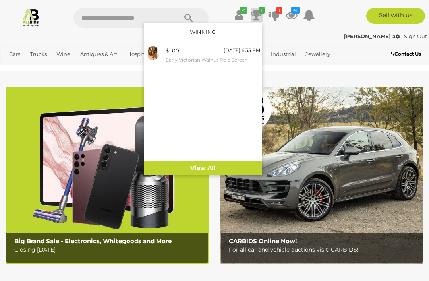
click at [237, 14] on icon at bounding box center [239, 15] width 8 height 14
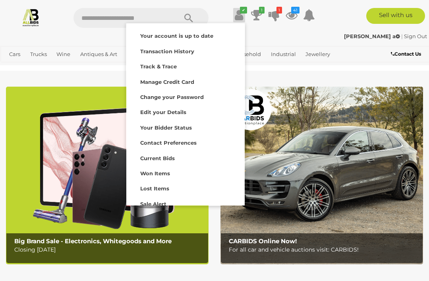
click at [192, 52] on strong "Transaction History" at bounding box center [167, 51] width 54 height 6
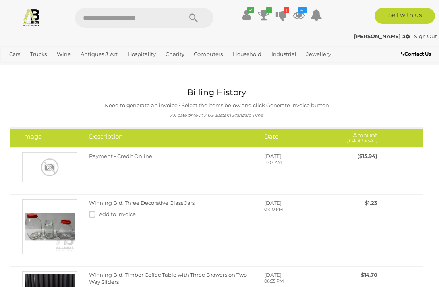
click at [265, 15] on icon at bounding box center [263, 15] width 11 height 14
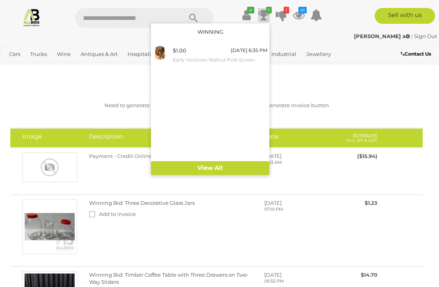
click at [282, 15] on icon at bounding box center [281, 15] width 11 height 14
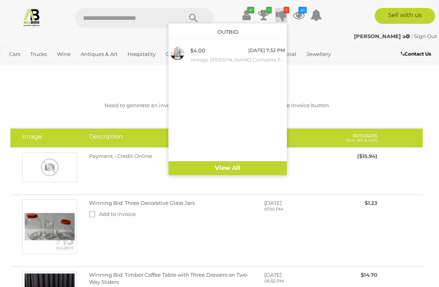
click at [303, 12] on icon "41" at bounding box center [302, 10] width 8 height 7
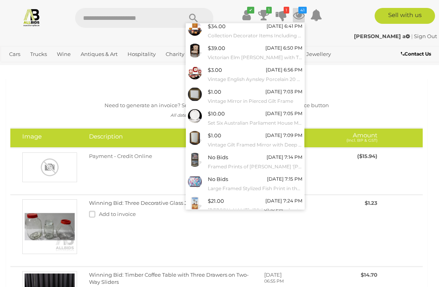
scroll to position [46, 0]
click at [276, 218] on link "View All" at bounding box center [245, 224] width 118 height 14
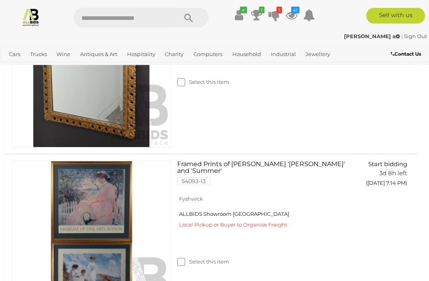
scroll to position [1289, 0]
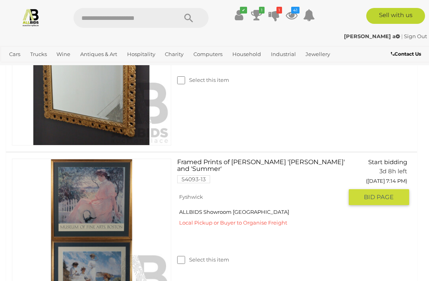
click at [116, 195] on link at bounding box center [91, 238] width 159 height 159
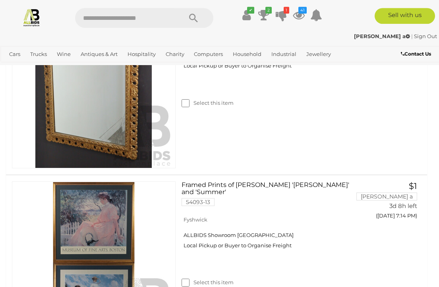
scroll to position [1268, 0]
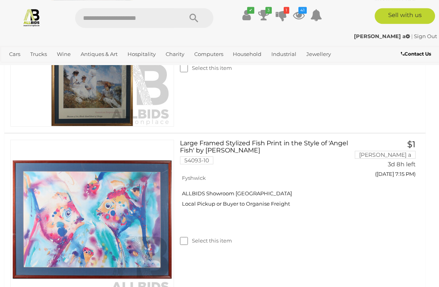
scroll to position [1482, 2]
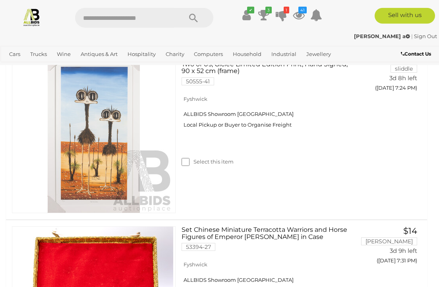
scroll to position [1742, 0]
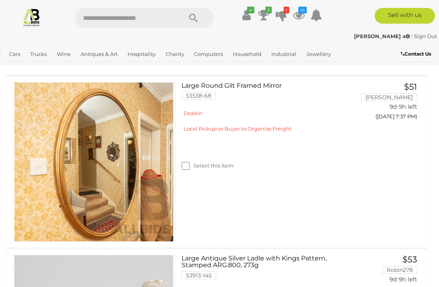
scroll to position [3887, 0]
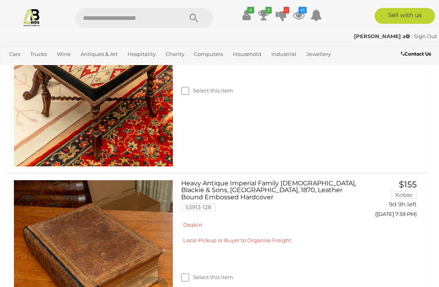
scroll to position [4542, 0]
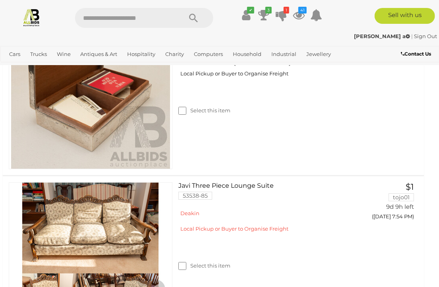
scroll to position [4305, 4]
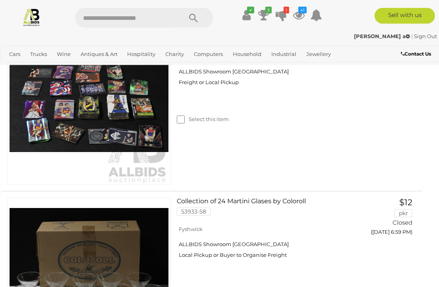
scroll to position [6700, 5]
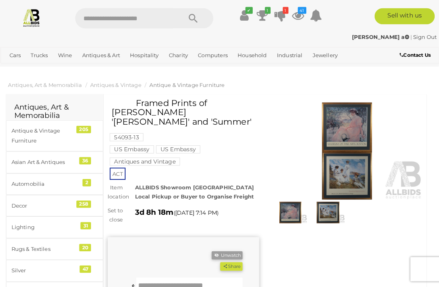
scroll to position [1, 0]
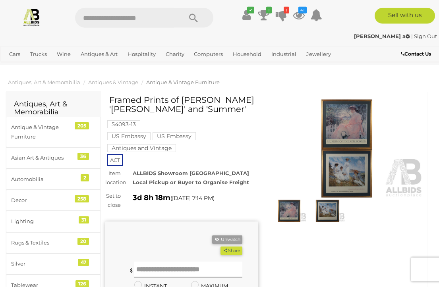
click at [356, 124] on img at bounding box center [346, 148] width 153 height 99
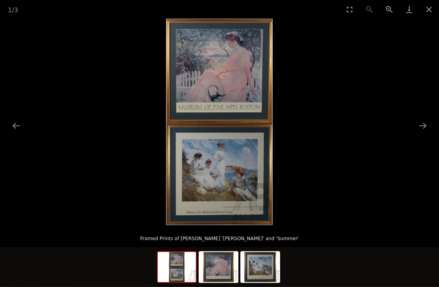
click at [421, 132] on button "Next slide" at bounding box center [422, 125] width 17 height 15
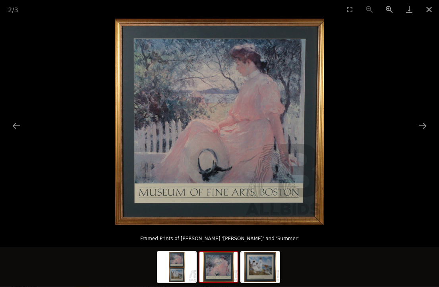
click at [422, 131] on button "Next slide" at bounding box center [422, 125] width 17 height 15
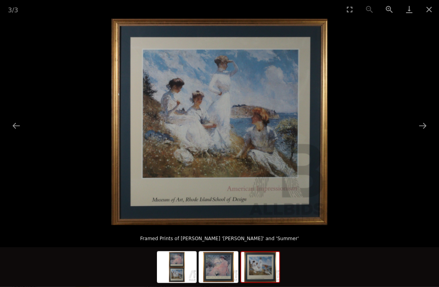
click at [426, 128] on button "Next slide" at bounding box center [422, 125] width 17 height 15
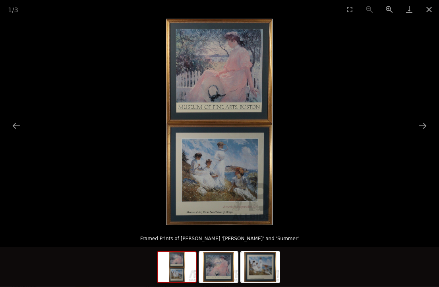
click at [429, 9] on button "Close gallery" at bounding box center [429, 9] width 20 height 19
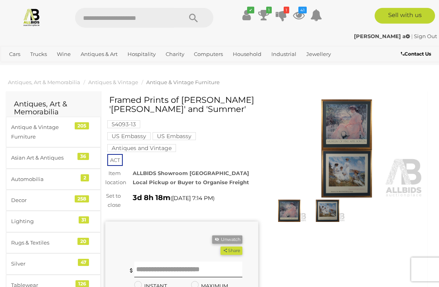
scroll to position [1, 0]
click at [231, 263] on input "text" at bounding box center [188, 269] width 108 height 16
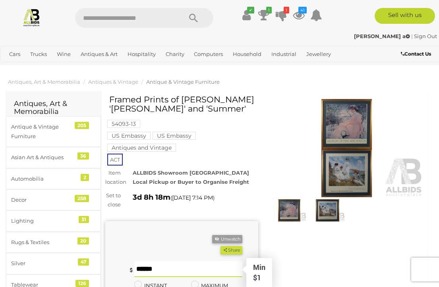
scroll to position [42, 0]
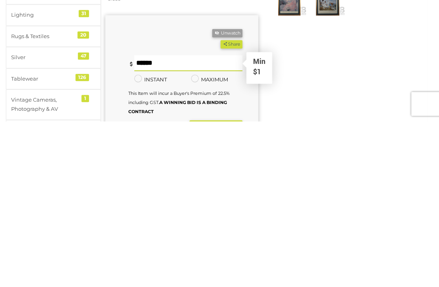
type input "*"
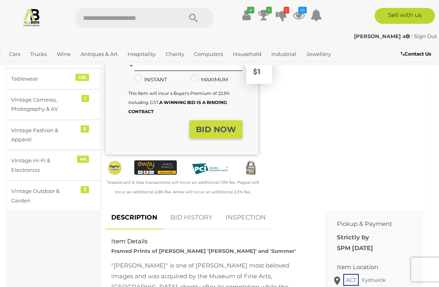
click at [237, 125] on button "BID NOW" at bounding box center [216, 129] width 53 height 19
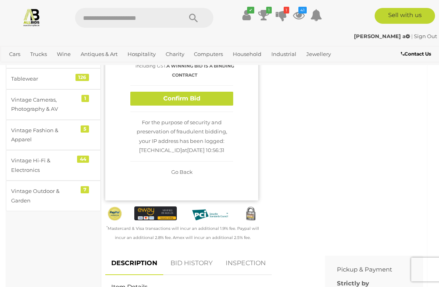
click at [226, 92] on button "Confirm Bid" at bounding box center [181, 99] width 103 height 14
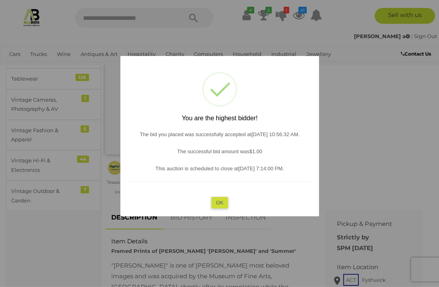
click at [225, 197] on button "OK" at bounding box center [219, 203] width 17 height 12
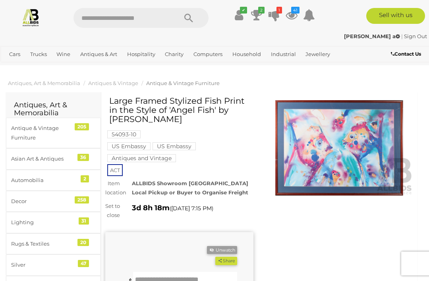
click at [386, 166] on img at bounding box center [339, 147] width 148 height 95
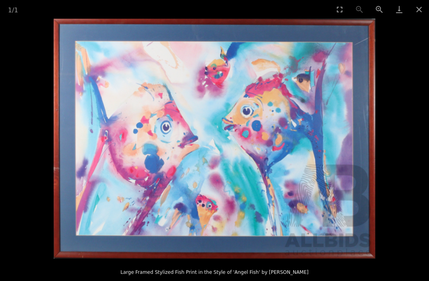
click at [425, 14] on button "Close gallery" at bounding box center [419, 9] width 20 height 19
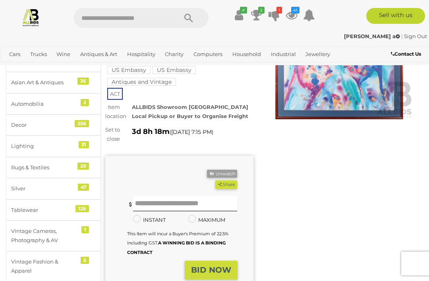
scroll to position [74, 0]
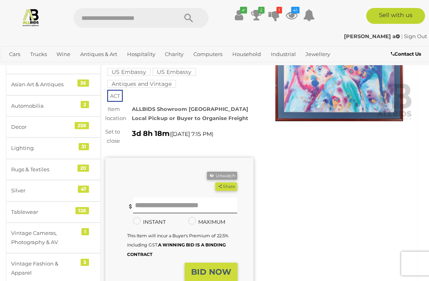
click at [349, 97] on img at bounding box center [339, 73] width 148 height 95
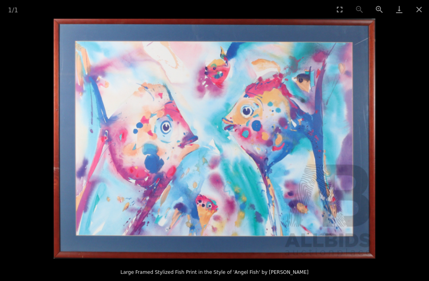
click at [425, 8] on button "Close gallery" at bounding box center [419, 9] width 20 height 19
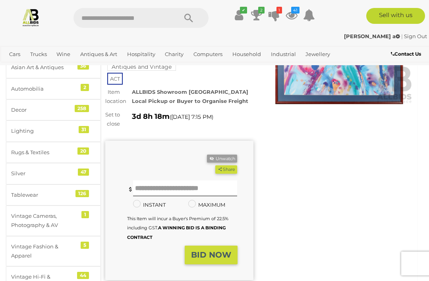
scroll to position [92, 0]
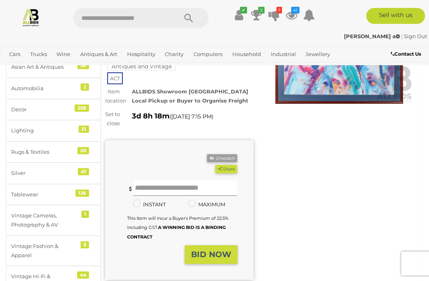
click at [227, 193] on input "text" at bounding box center [185, 188] width 104 height 16
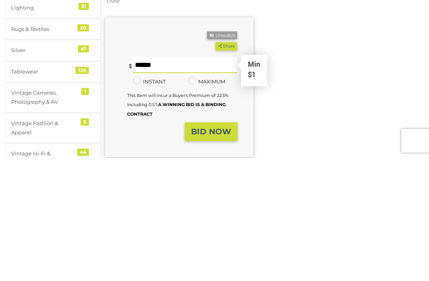
type input "*"
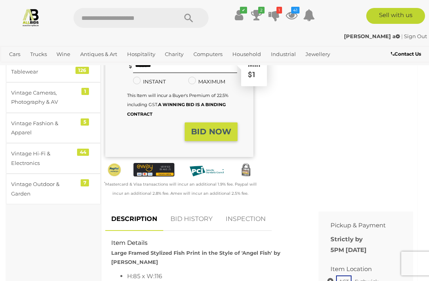
click at [227, 136] on strong "BID NOW" at bounding box center [211, 132] width 40 height 10
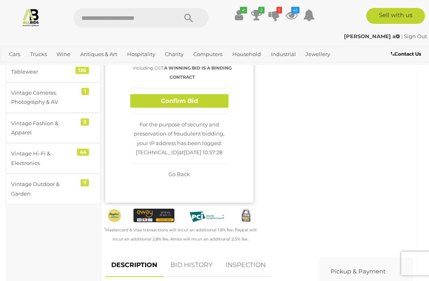
click at [216, 106] on button "Confirm Bid" at bounding box center [179, 101] width 98 height 14
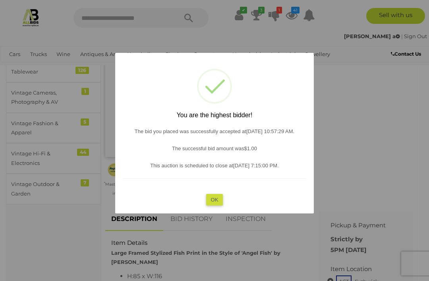
click at [222, 205] on button "OK" at bounding box center [214, 200] width 17 height 12
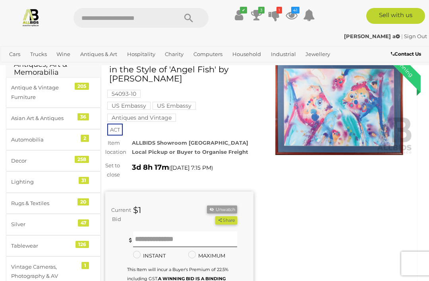
scroll to position [31, 0]
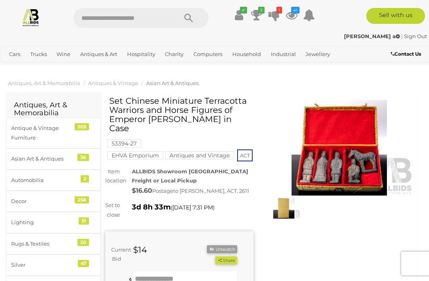
click at [346, 161] on img at bounding box center [339, 147] width 148 height 95
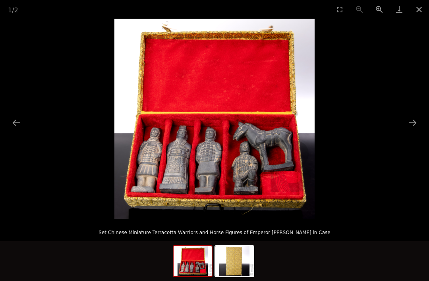
click at [417, 123] on button "Next slide" at bounding box center [413, 122] width 17 height 15
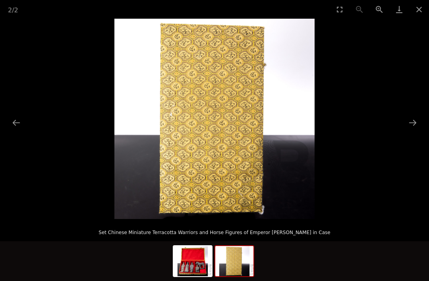
click at [411, 127] on button "Next slide" at bounding box center [413, 122] width 17 height 15
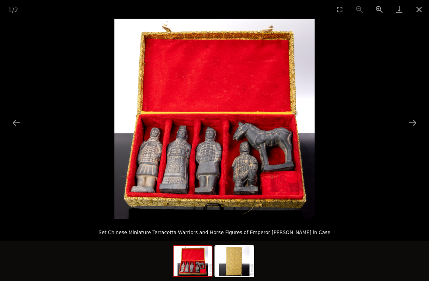
click at [423, 9] on button "Close gallery" at bounding box center [419, 9] width 20 height 19
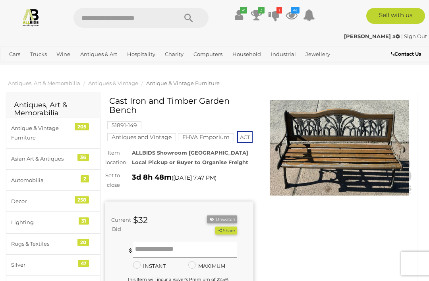
click at [399, 147] on img at bounding box center [339, 147] width 148 height 95
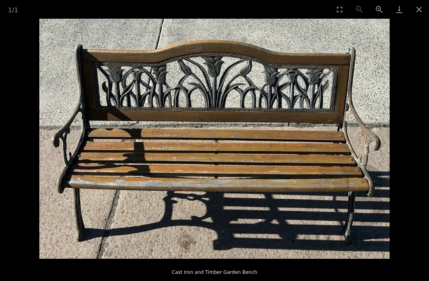
click at [423, 11] on button "Close gallery" at bounding box center [419, 9] width 20 height 19
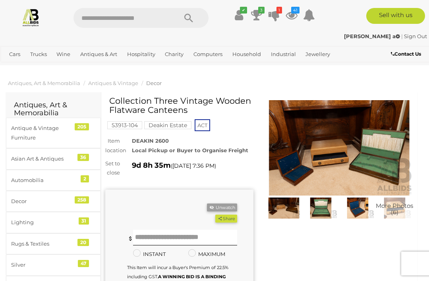
click at [359, 144] on img at bounding box center [339, 147] width 148 height 95
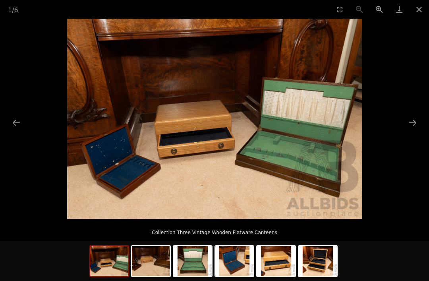
click at [416, 128] on button "Next slide" at bounding box center [413, 122] width 17 height 15
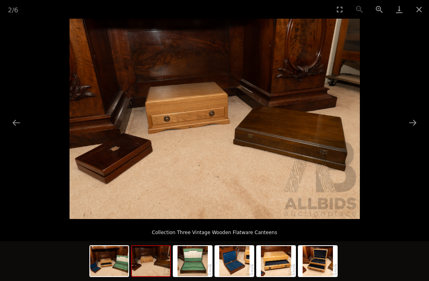
click at [414, 127] on button "Next slide" at bounding box center [413, 122] width 17 height 15
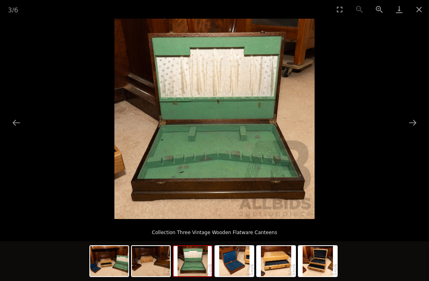
click at [416, 125] on button "Next slide" at bounding box center [413, 122] width 17 height 15
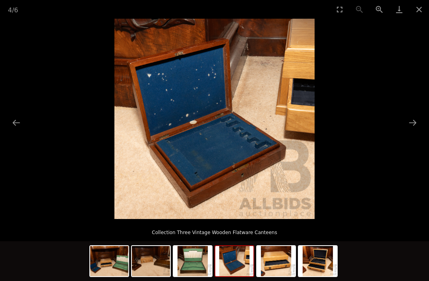
click at [414, 127] on button "Next slide" at bounding box center [413, 122] width 17 height 15
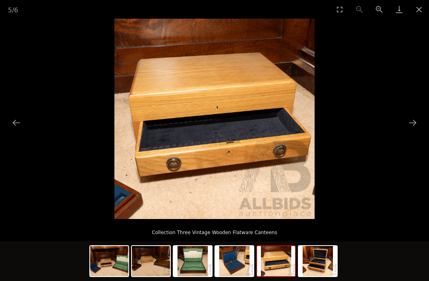
click at [416, 126] on button "Next slide" at bounding box center [413, 122] width 17 height 15
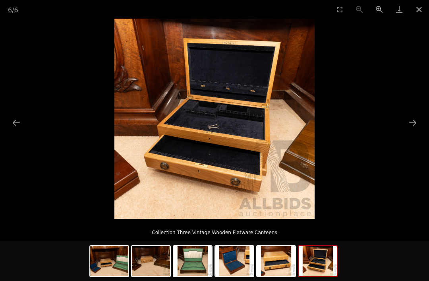
click at [416, 124] on button "Next slide" at bounding box center [413, 122] width 17 height 15
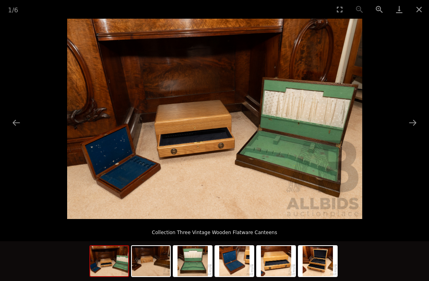
click at [424, 12] on button "Close gallery" at bounding box center [419, 9] width 20 height 19
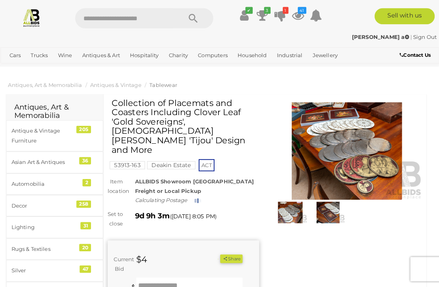
scroll to position [1, 0]
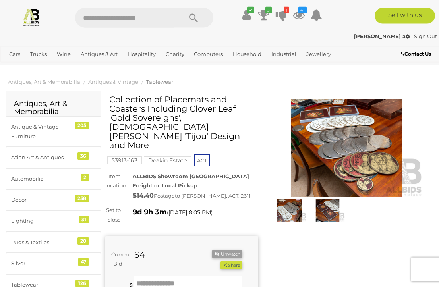
click at [340, 166] on img at bounding box center [346, 148] width 153 height 99
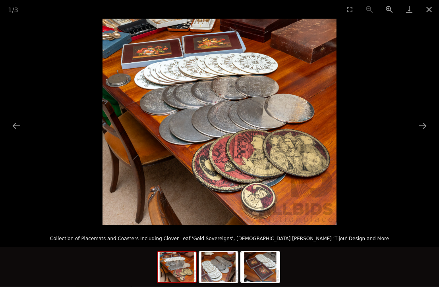
click at [420, 128] on button "Next slide" at bounding box center [422, 125] width 17 height 15
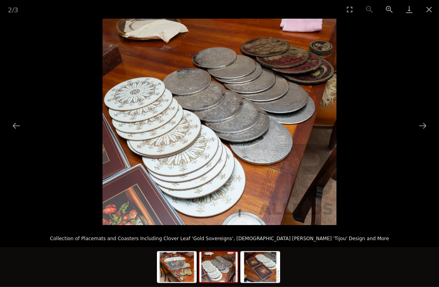
click at [422, 127] on button "Next slide" at bounding box center [422, 125] width 17 height 15
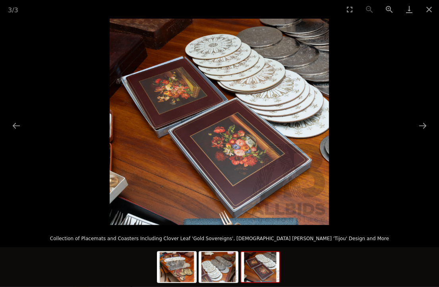
click at [419, 125] on button "Next slide" at bounding box center [422, 125] width 17 height 15
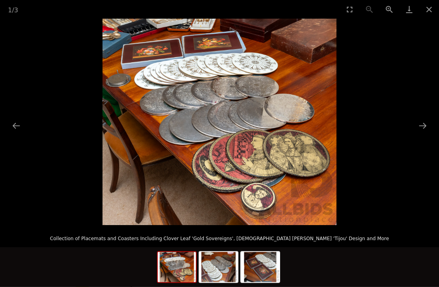
click at [422, 124] on button "Next slide" at bounding box center [422, 125] width 17 height 15
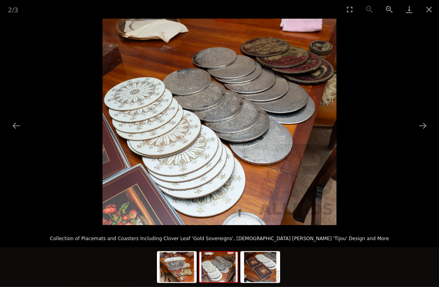
click at [420, 125] on button "Next slide" at bounding box center [422, 125] width 17 height 15
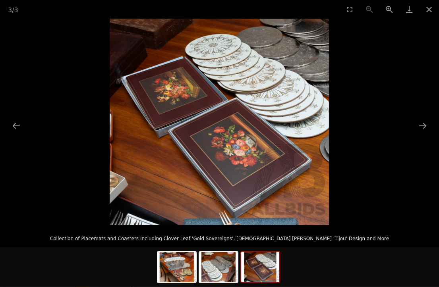
click at [421, 126] on button "Next slide" at bounding box center [422, 125] width 17 height 15
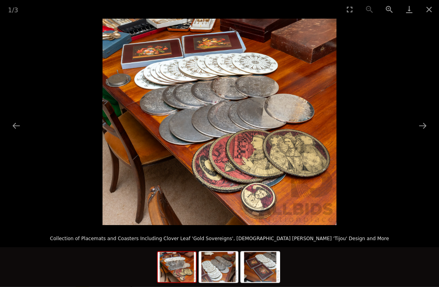
click at [428, 12] on button "Close gallery" at bounding box center [429, 9] width 20 height 19
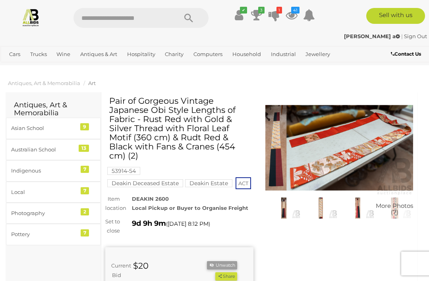
click at [396, 150] on img at bounding box center [339, 147] width 148 height 95
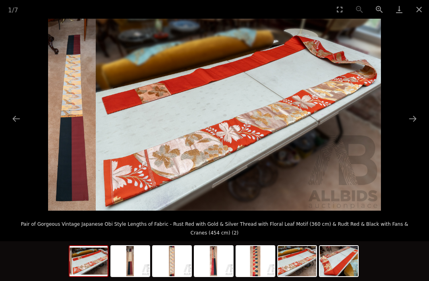
click at [421, 121] on picture at bounding box center [214, 115] width 429 height 192
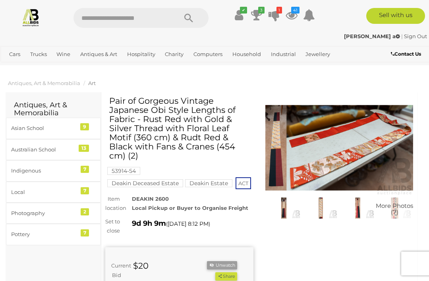
click at [383, 155] on img at bounding box center [339, 147] width 148 height 95
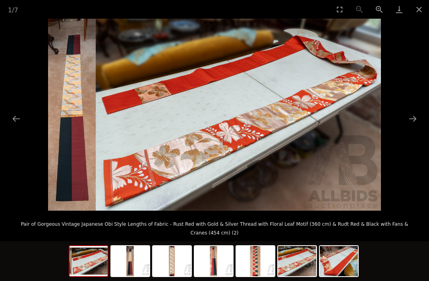
click at [412, 119] on button "Next slide" at bounding box center [413, 118] width 17 height 15
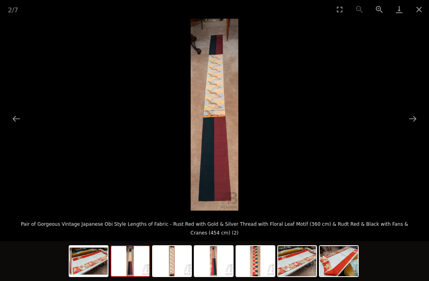
click at [416, 118] on button "Next slide" at bounding box center [413, 118] width 17 height 15
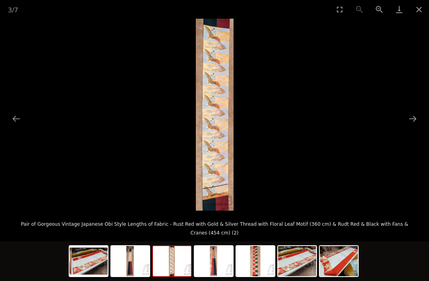
click at [416, 117] on button "Next slide" at bounding box center [413, 118] width 17 height 15
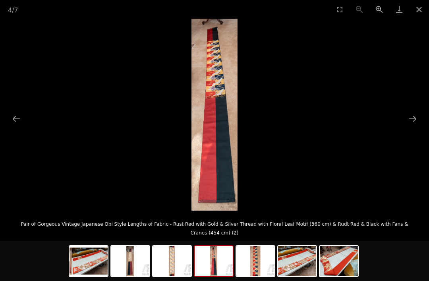
click at [418, 117] on button "Next slide" at bounding box center [413, 118] width 17 height 15
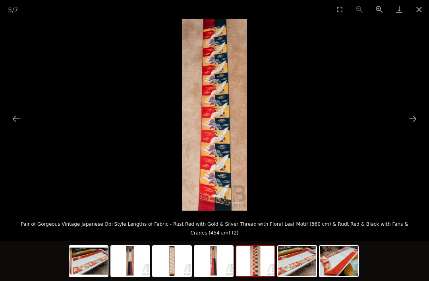
click at [416, 116] on button "Next slide" at bounding box center [413, 118] width 17 height 15
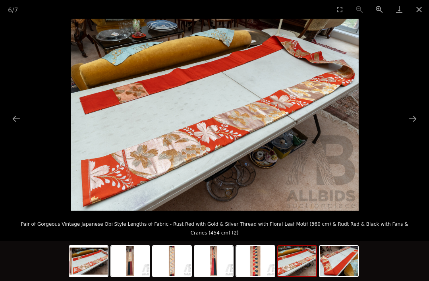
click at [414, 116] on button "Next slide" at bounding box center [413, 118] width 17 height 15
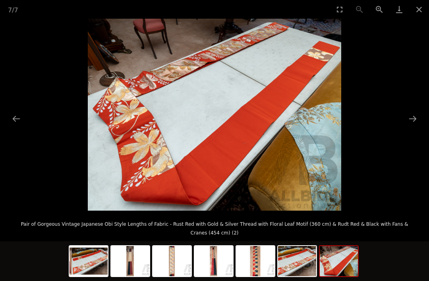
click at [417, 117] on button "Next slide" at bounding box center [413, 118] width 17 height 15
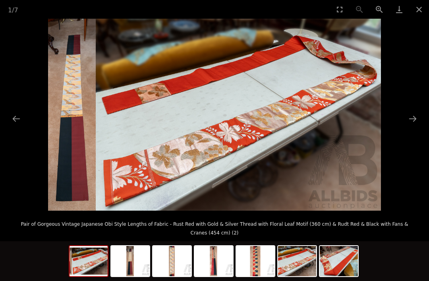
click at [417, 116] on button "Next slide" at bounding box center [413, 118] width 17 height 15
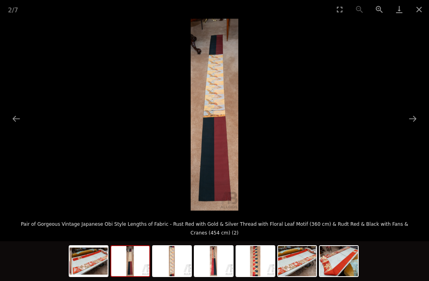
click at [422, 10] on button "Close gallery" at bounding box center [419, 9] width 20 height 19
